Goal: Task Accomplishment & Management: Use online tool/utility

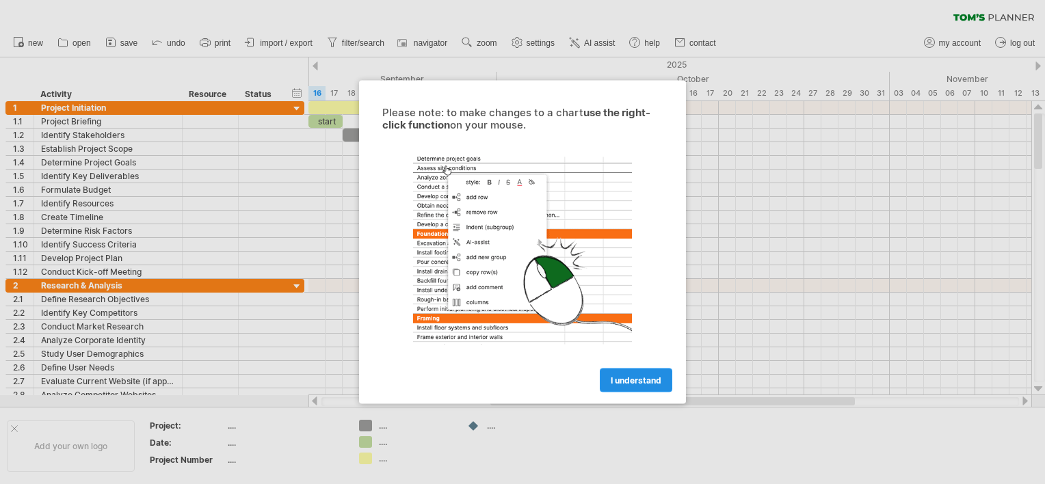
click at [619, 369] on link "I understand" at bounding box center [636, 381] width 73 height 24
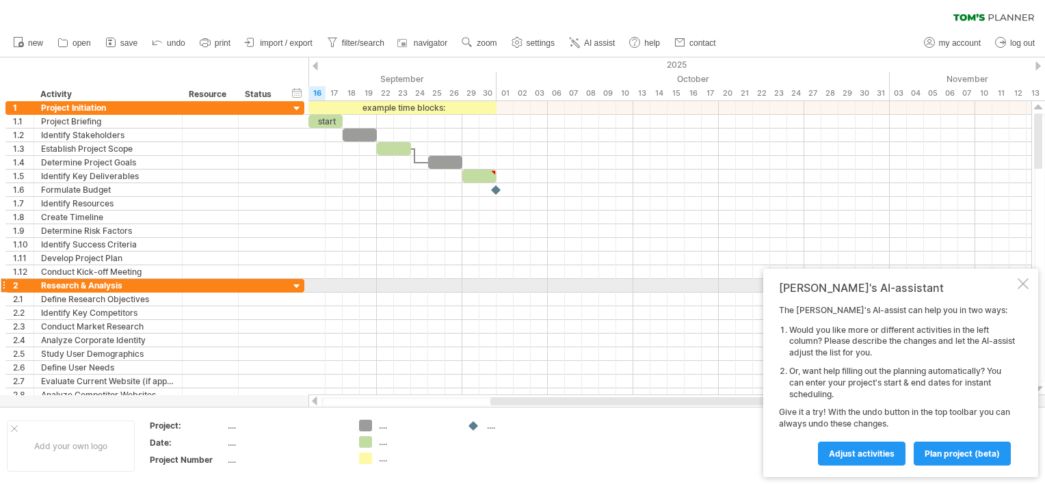
click at [1020, 280] on div at bounding box center [1023, 283] width 11 height 11
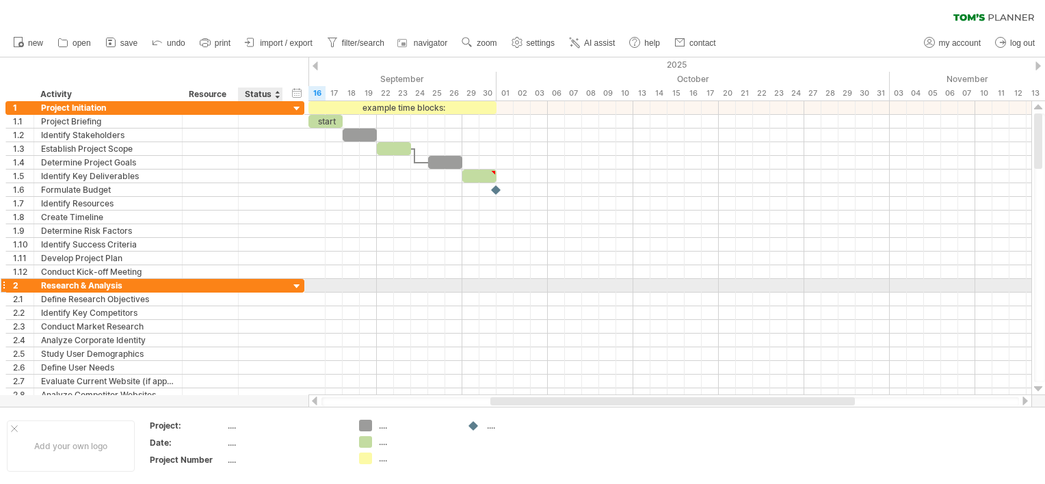
click at [298, 280] on div at bounding box center [297, 286] width 13 height 13
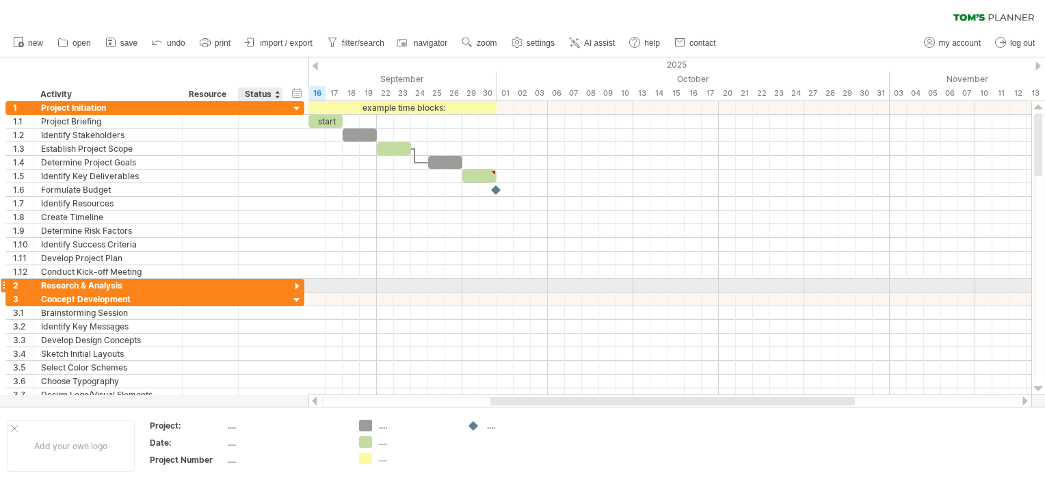
click at [293, 283] on div at bounding box center [297, 286] width 13 height 13
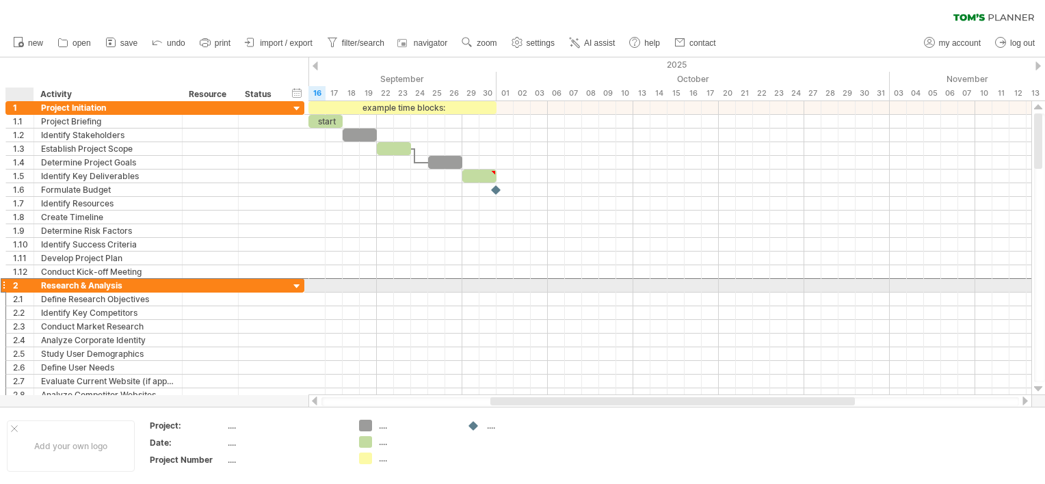
click at [41, 285] on div "Research & Analysis" at bounding box center [108, 285] width 134 height 13
click at [41, 285] on input "**********" at bounding box center [108, 285] width 134 height 13
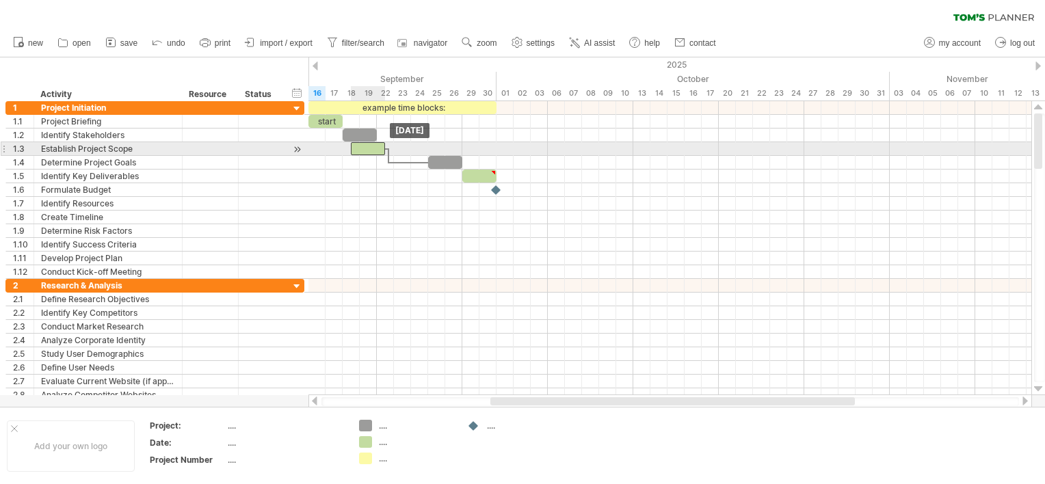
drag, startPoint x: 390, startPoint y: 145, endPoint x: 365, endPoint y: 149, distance: 25.6
click at [365, 149] on div at bounding box center [368, 148] width 34 height 13
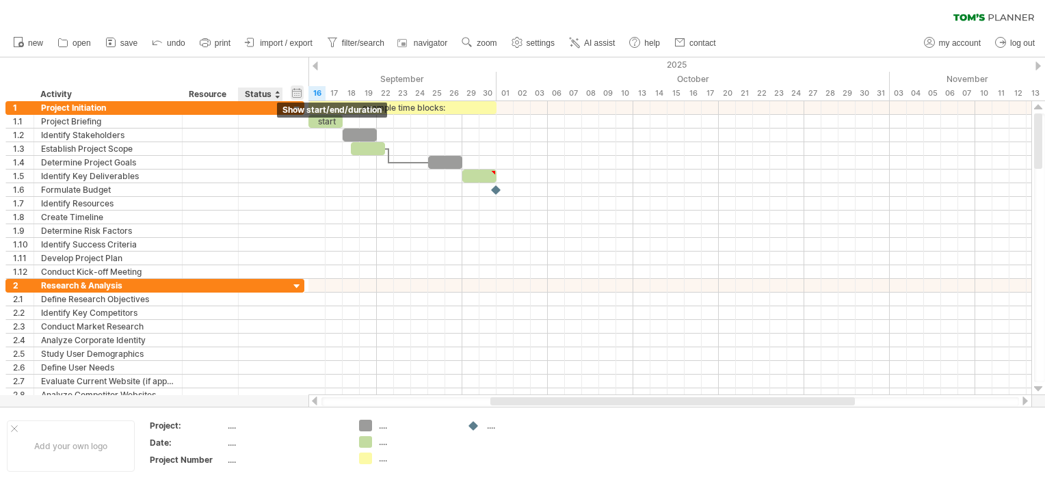
click at [297, 92] on div "hide start/end/duration show start/end/duration" at bounding box center [297, 93] width 13 height 14
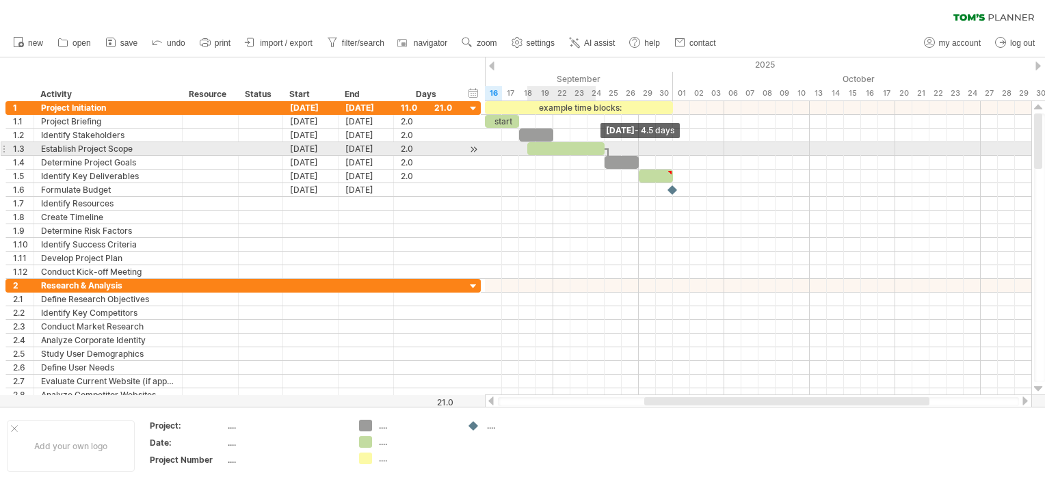
drag, startPoint x: 562, startPoint y: 145, endPoint x: 610, endPoint y: 147, distance: 47.2
click at [605, 147] on div at bounding box center [565, 148] width 77 height 13
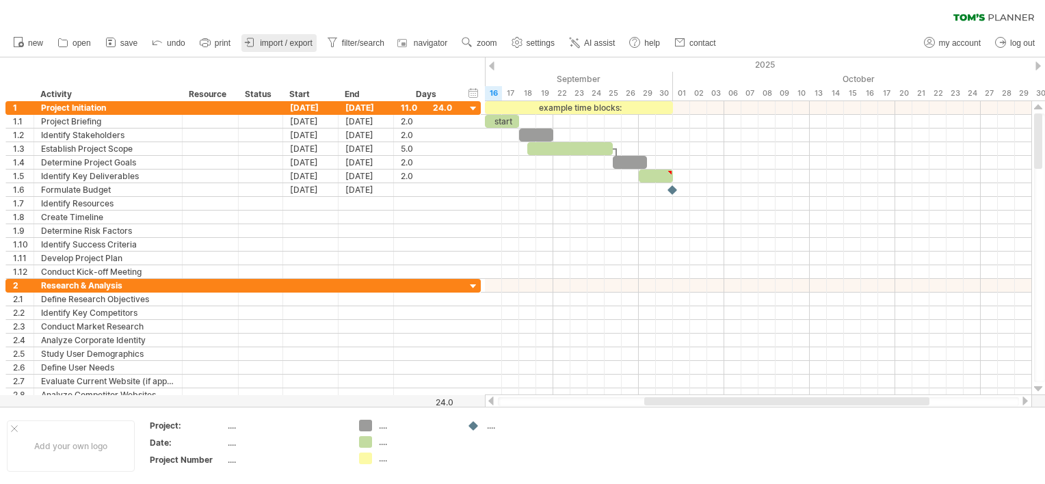
click at [270, 46] on span "import / export" at bounding box center [286, 43] width 53 height 10
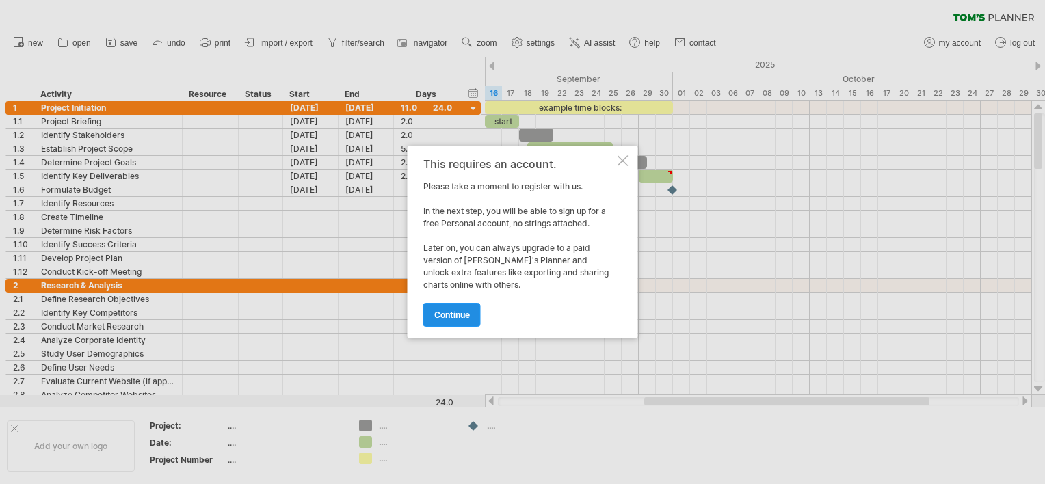
click at [470, 318] on span "continue" at bounding box center [452, 315] width 36 height 10
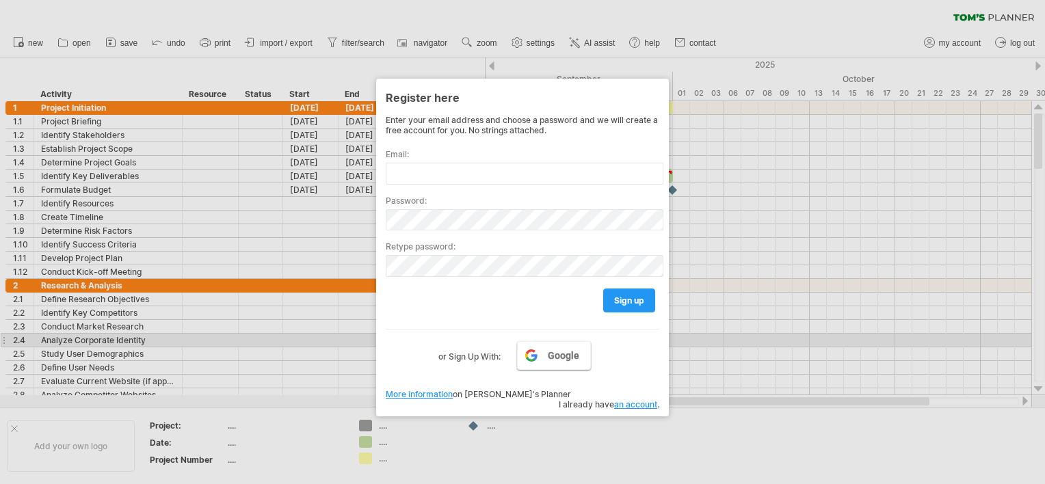
click at [545, 348] on link "Google" at bounding box center [554, 355] width 74 height 29
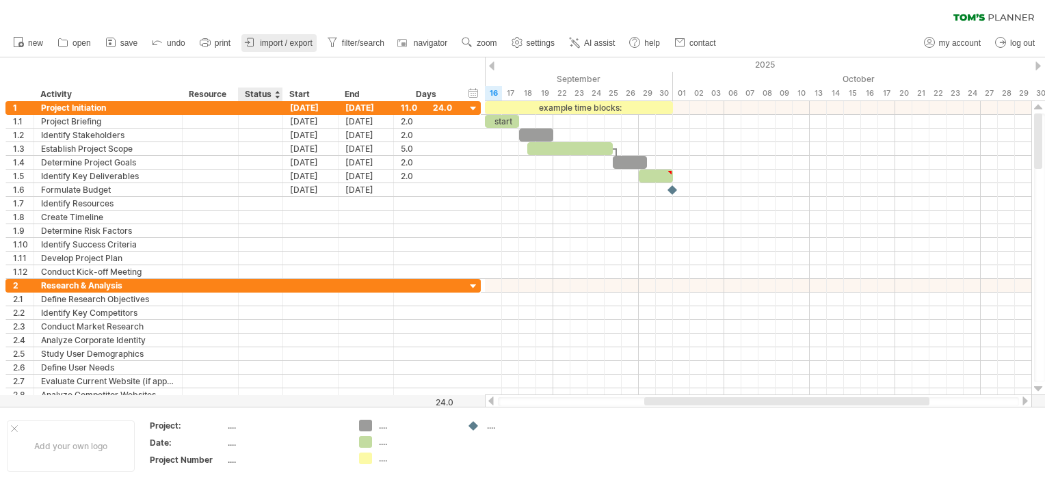
click at [263, 49] on link "import / export" at bounding box center [278, 43] width 75 height 18
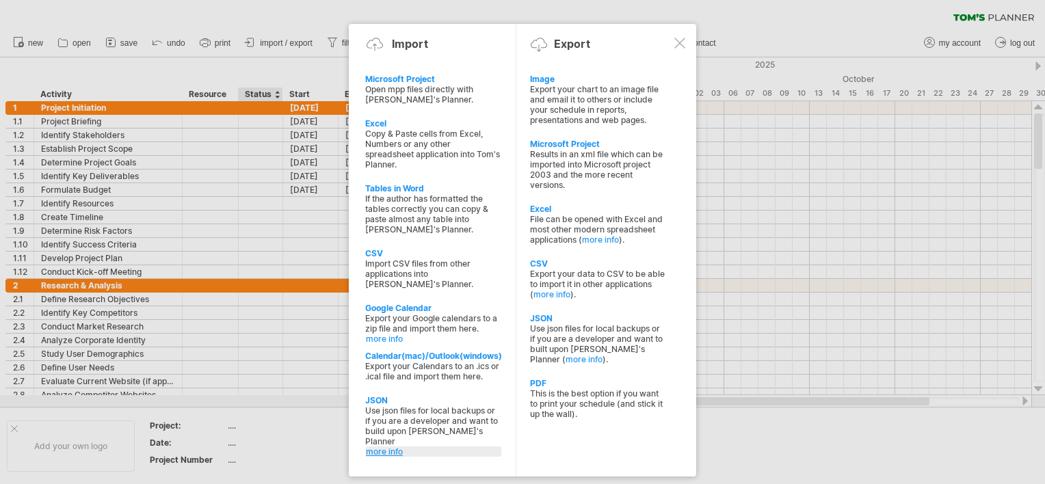
click at [378, 447] on link "more info" at bounding box center [433, 452] width 135 height 10
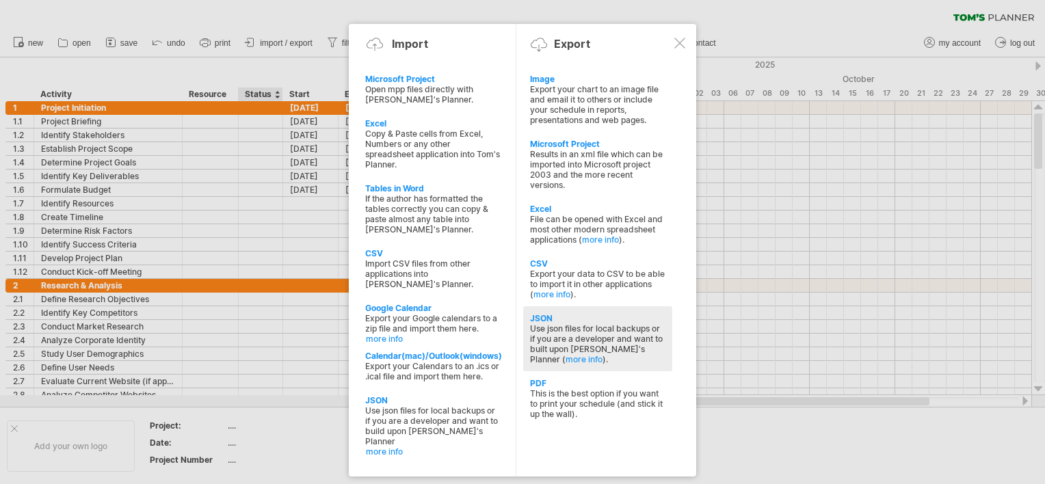
click at [551, 336] on div "Use json files for local backups or if you are a developer and want to built up…" at bounding box center [597, 344] width 135 height 41
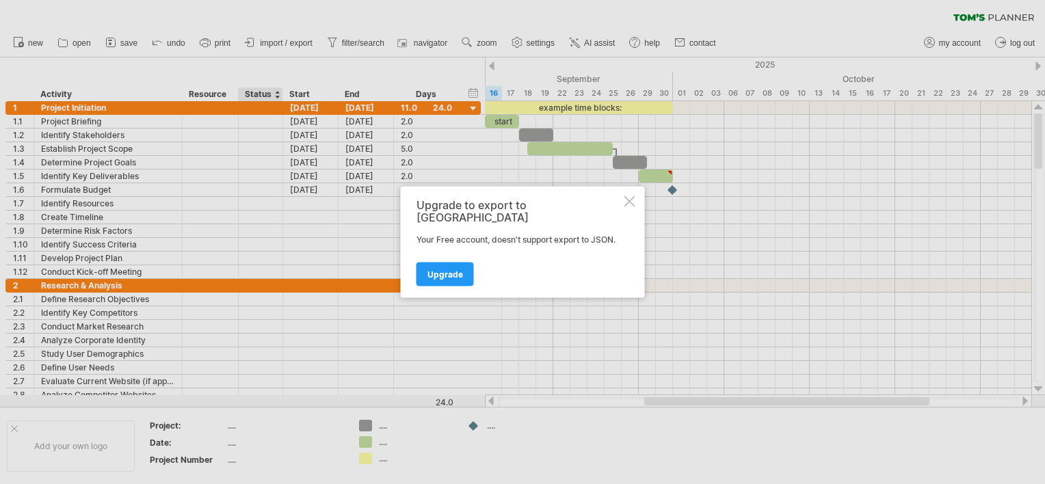
click at [631, 207] on div at bounding box center [630, 201] width 11 height 11
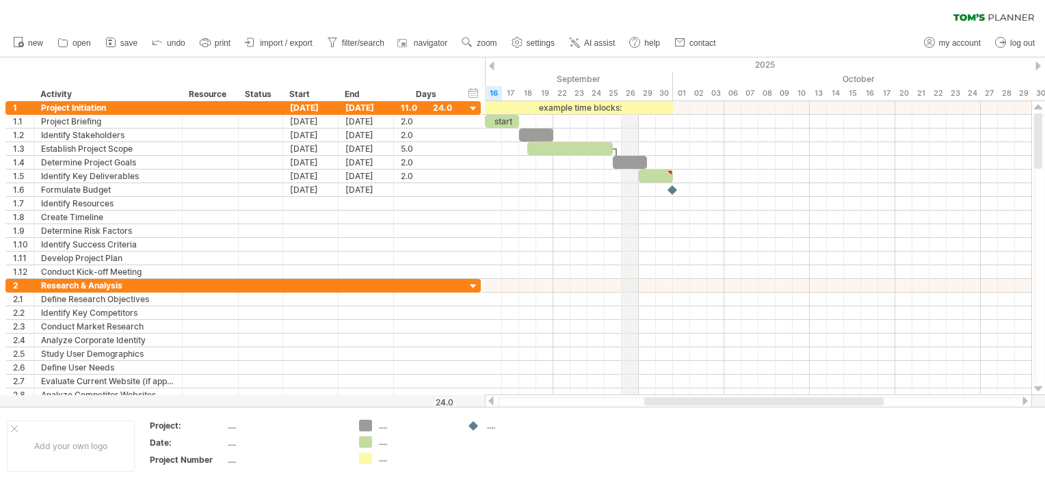
click at [624, 68] on div "2025" at bounding box center [613, 64] width 2377 height 14
click at [1002, 16] on icon at bounding box center [994, 18] width 81 height 8
click at [576, 18] on div "clear filter reapply filter" at bounding box center [522, 14] width 1045 height 29
click at [331, 26] on div "clear filter reapply filter" at bounding box center [522, 14] width 1045 height 29
click at [15, 426] on div at bounding box center [14, 429] width 7 height 7
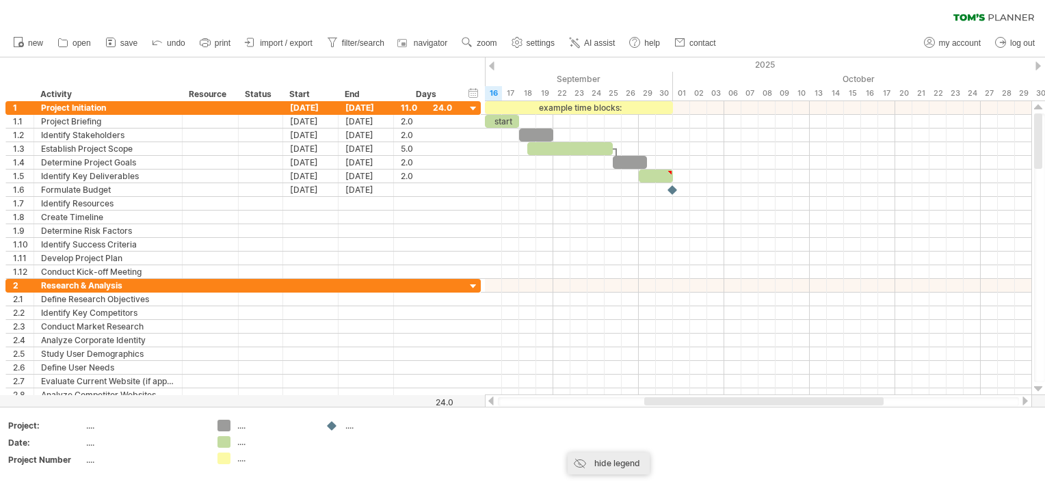
click at [581, 462] on div "hide legend" at bounding box center [609, 464] width 82 height 22
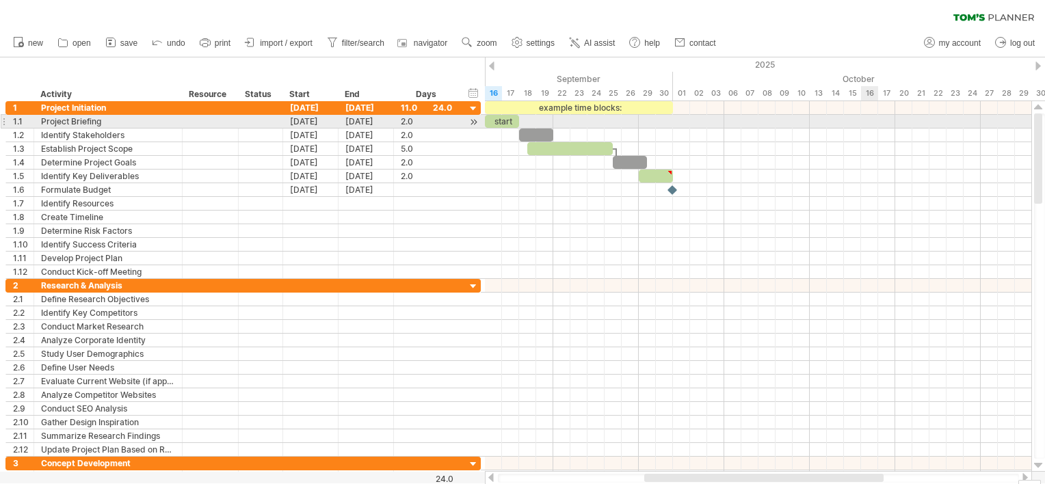
click at [870, 120] on div at bounding box center [758, 122] width 547 height 14
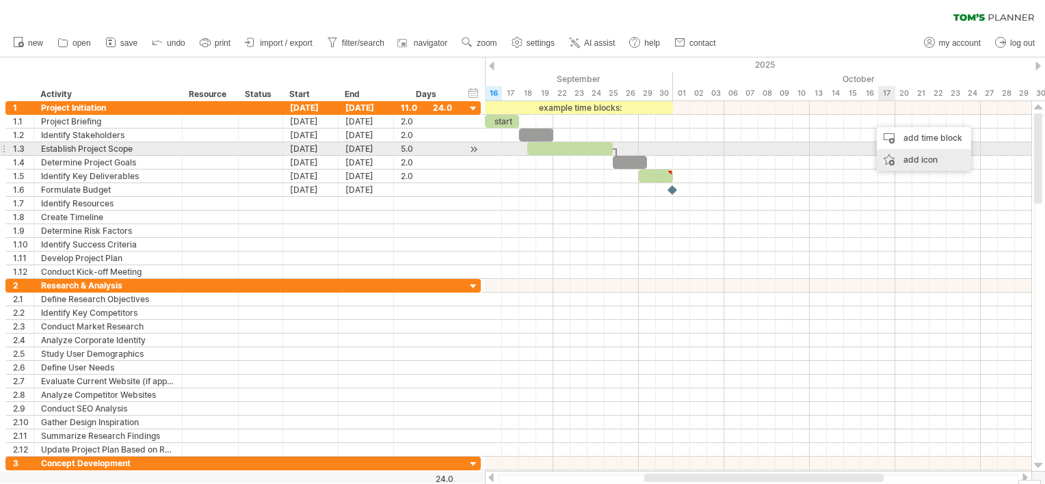
click at [895, 156] on div "add icon" at bounding box center [924, 160] width 94 height 22
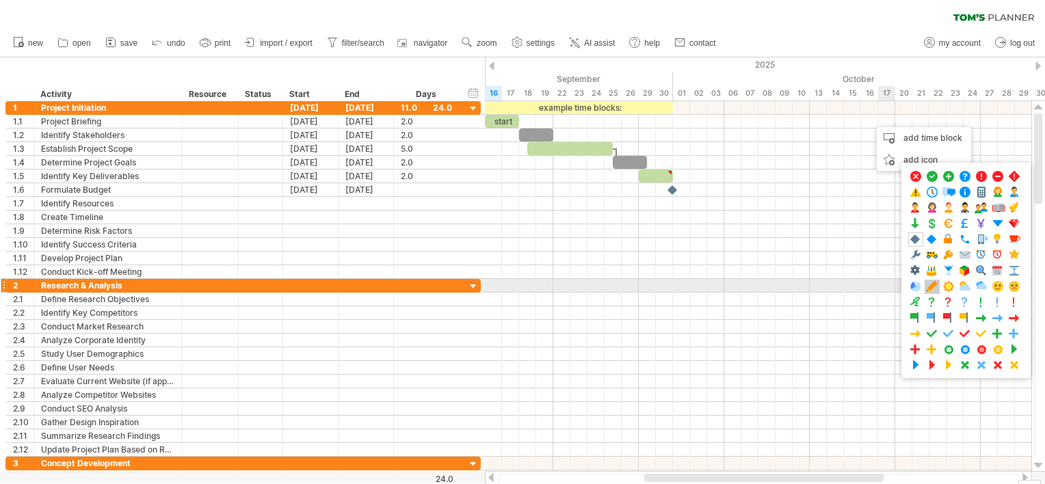
click at [939, 280] on div at bounding box center [932, 287] width 15 height 14
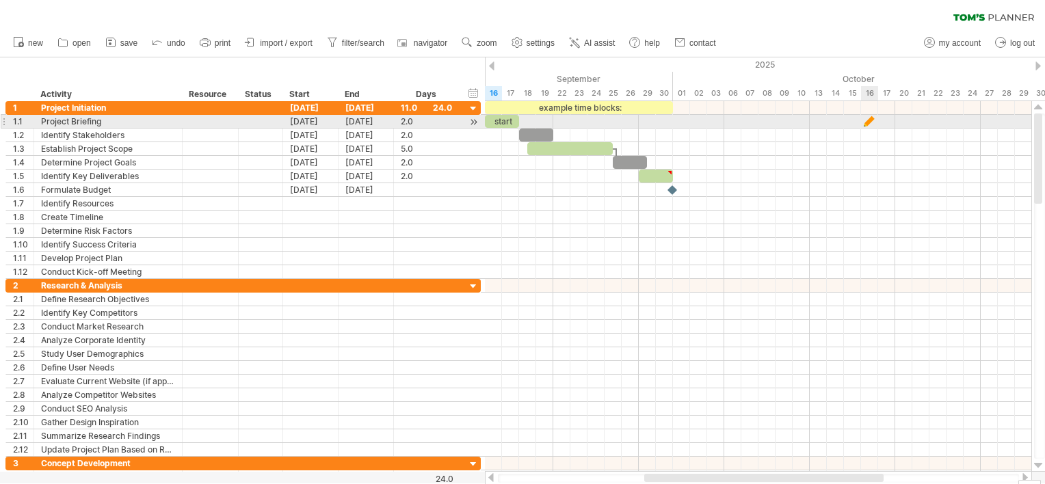
click at [878, 126] on div at bounding box center [758, 122] width 547 height 14
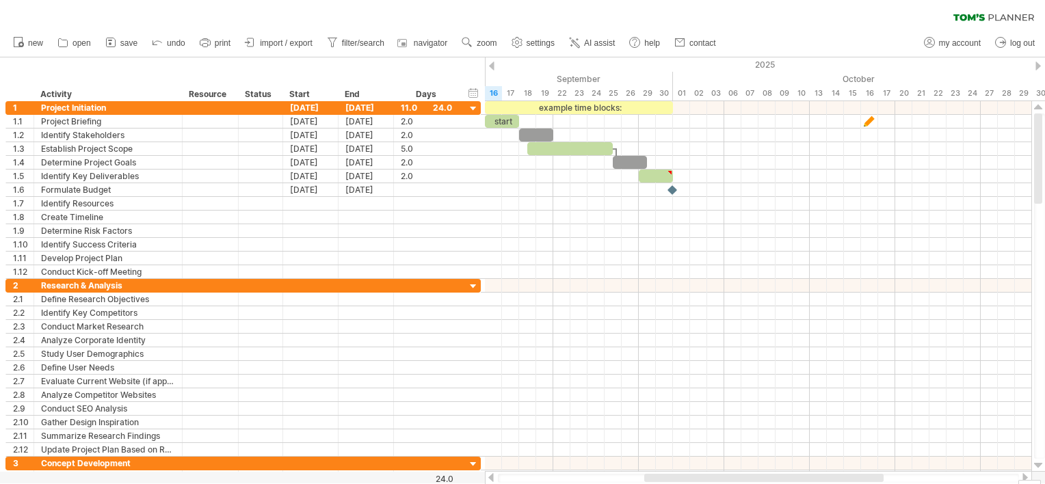
click at [895, 25] on div "clear filter reapply filter" at bounding box center [522, 14] width 1045 height 29
click at [528, 47] on span "settings" at bounding box center [541, 43] width 28 height 10
select select "*"
select select "**"
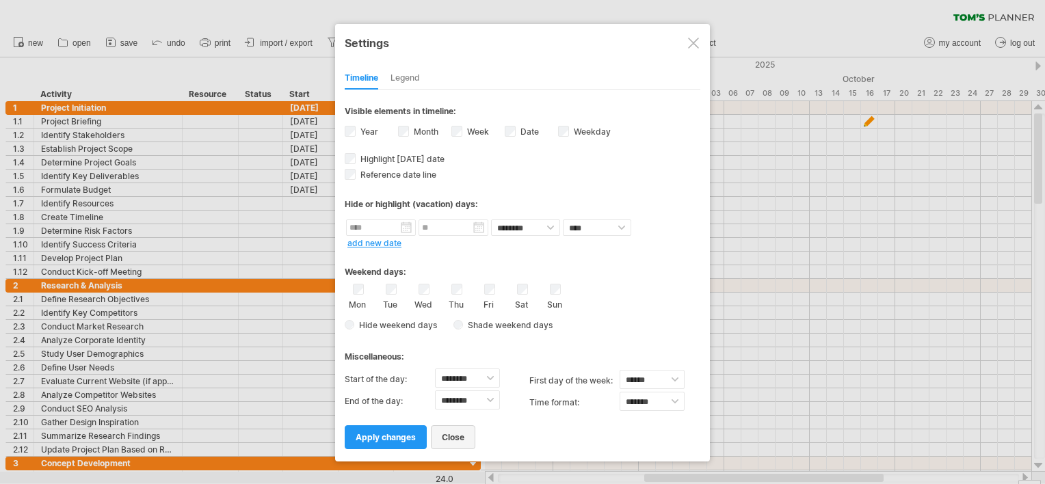
click at [440, 436] on link "close" at bounding box center [453, 438] width 44 height 24
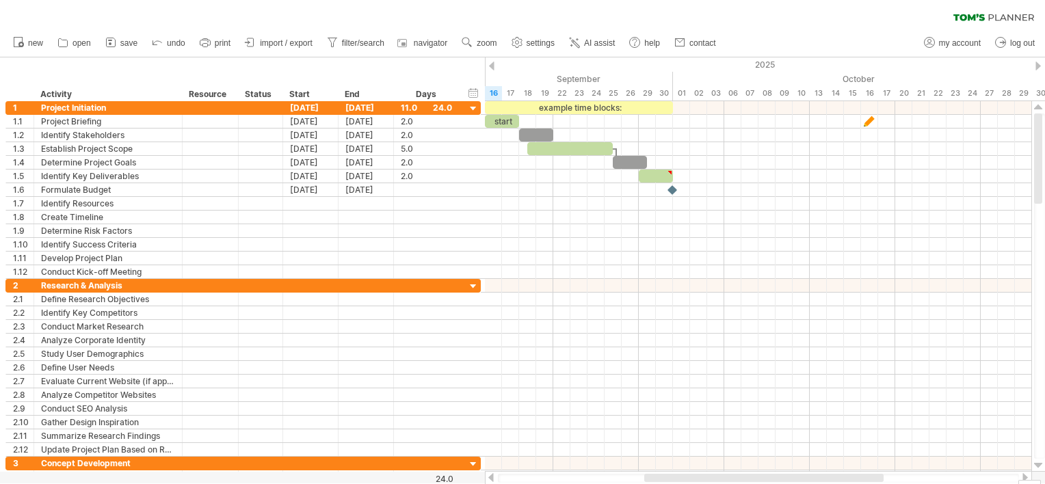
click at [971, 18] on icon at bounding box center [969, 17] width 31 height 7
